Goal: Task Accomplishment & Management: Manage account settings

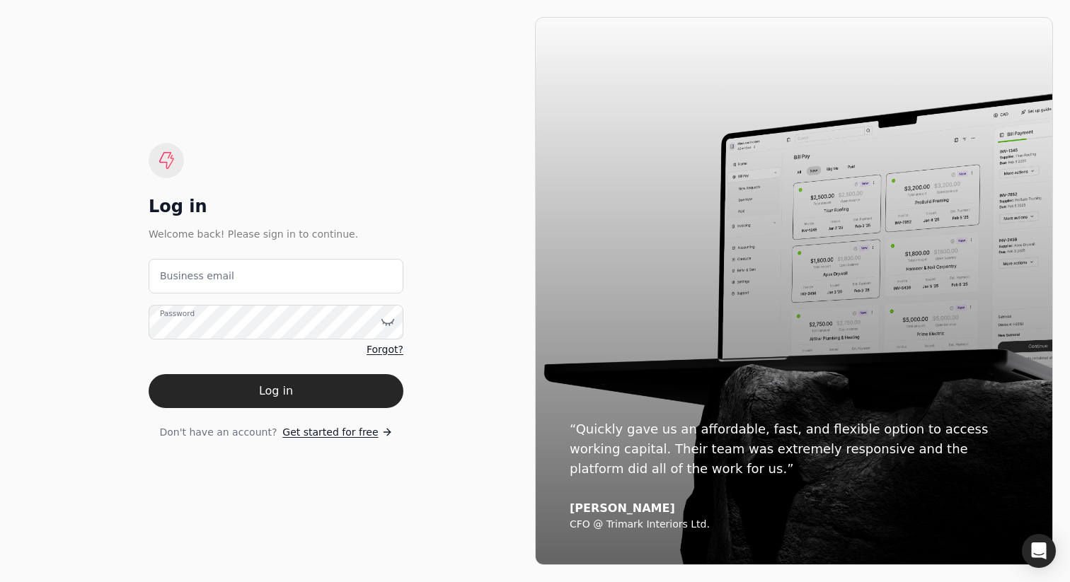
click at [173, 280] on label "Business email" at bounding box center [197, 276] width 74 height 15
click at [173, 280] on email "Business email" at bounding box center [276, 276] width 255 height 35
click at [218, 273] on label "Business email" at bounding box center [197, 276] width 74 height 15
click at [218, 273] on email "Business email" at bounding box center [276, 276] width 255 height 35
click at [245, 272] on email "Business email" at bounding box center [276, 276] width 255 height 35
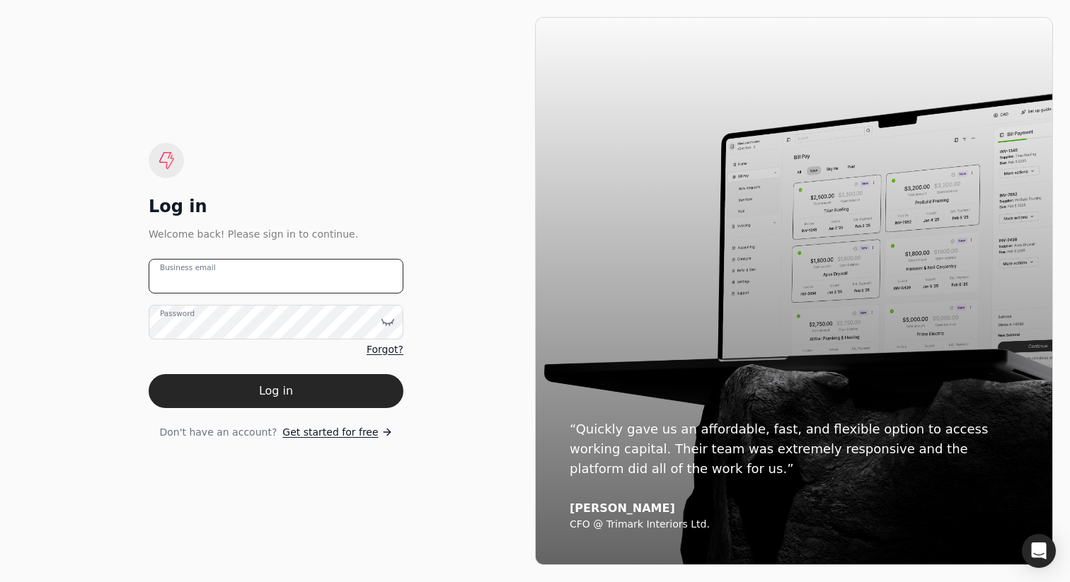
type email "[PERSON_NAME][EMAIL_ADDRESS][DOMAIN_NAME]"
click at [323, 381] on button "Log in" at bounding box center [276, 391] width 255 height 34
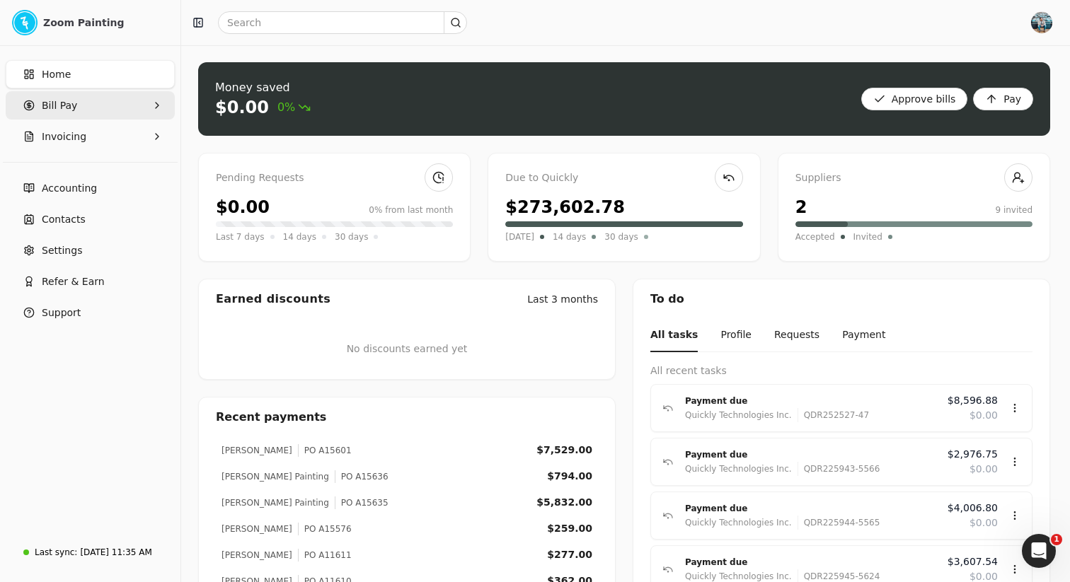
click at [89, 104] on Pay "Bill Pay" at bounding box center [90, 105] width 169 height 28
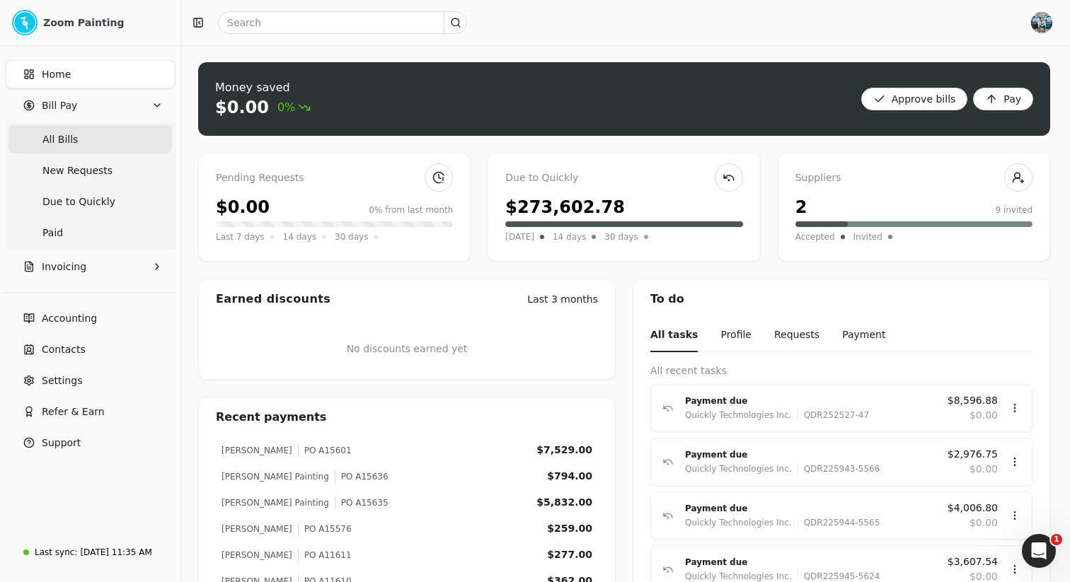
click at [93, 138] on Bills "All Bills" at bounding box center [89, 139] width 163 height 28
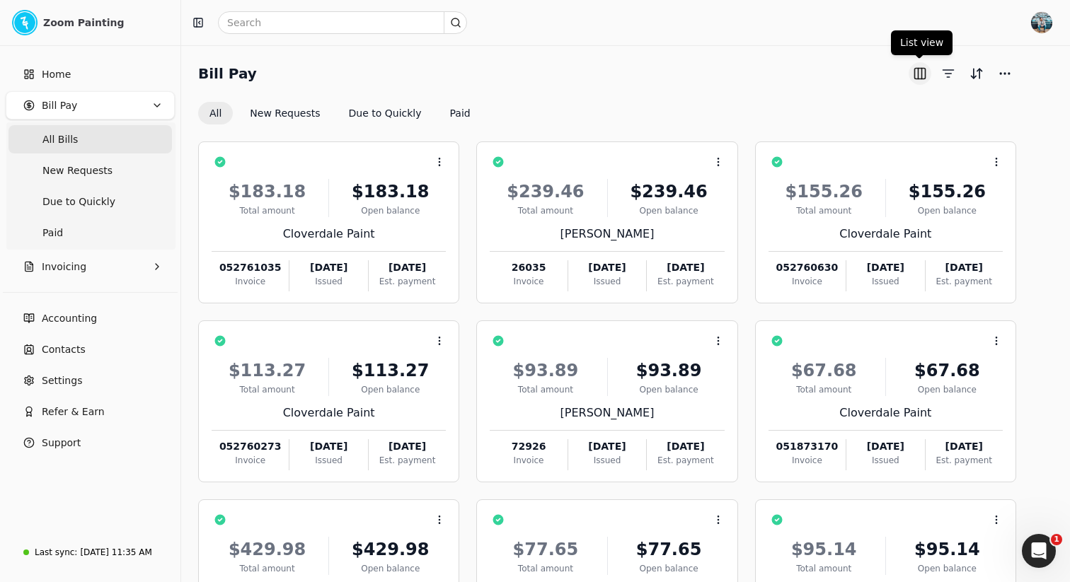
click at [917, 71] on button "button" at bounding box center [920, 73] width 23 height 23
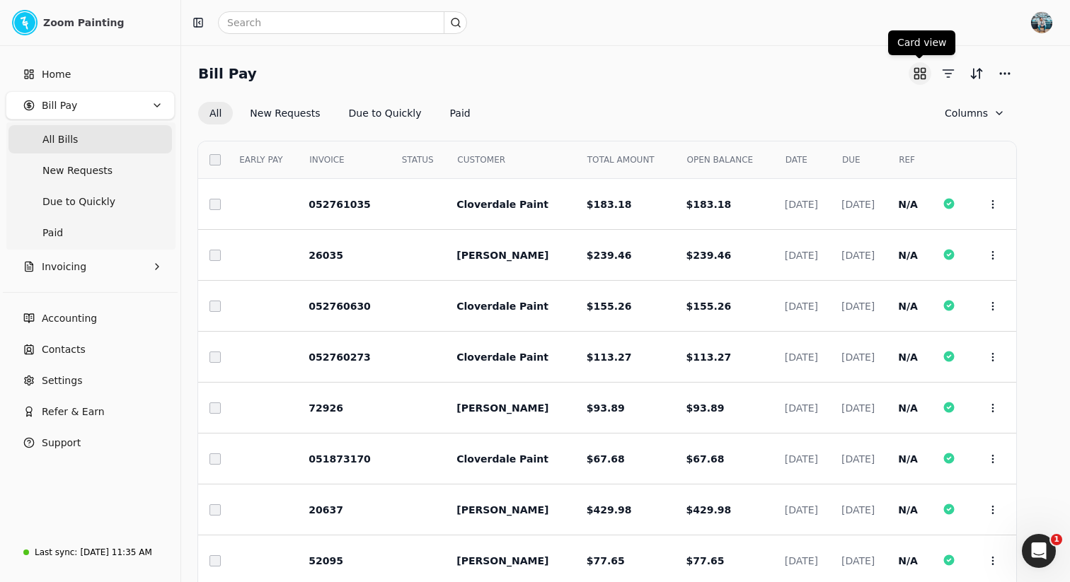
click at [925, 72] on button "button" at bounding box center [920, 73] width 23 height 23
